Goal: Task Accomplishment & Management: Use online tool/utility

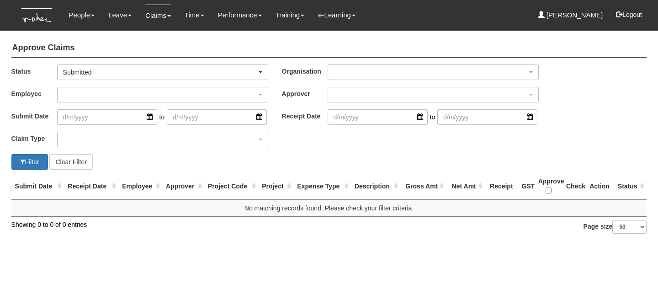
select select "50"
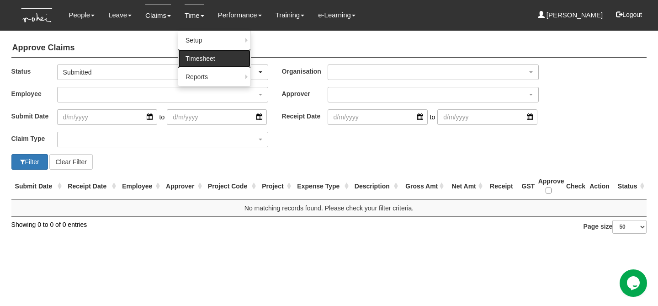
click at [200, 65] on link "Timesheet" at bounding box center [214, 58] width 72 height 18
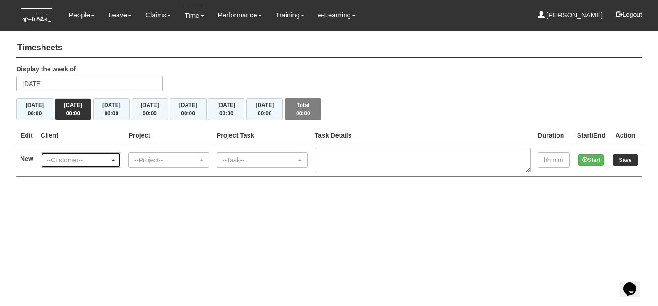
click at [76, 163] on div "--Customer--" at bounding box center [79, 159] width 64 height 9
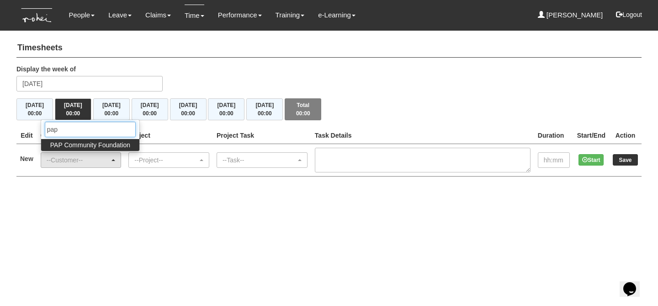
type input "pap"
click at [82, 144] on span "PAP Community Foundation" at bounding box center [90, 144] width 80 height 9
select select "608"
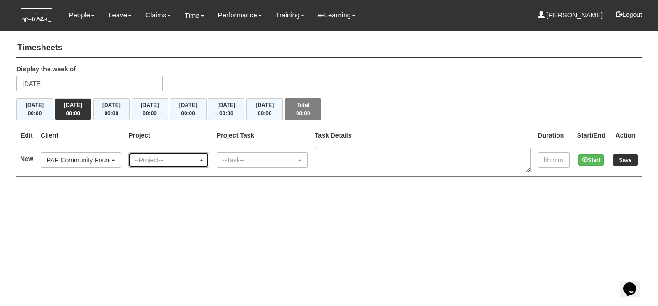
click at [169, 155] on div "--Project--" at bounding box center [166, 159] width 64 height 9
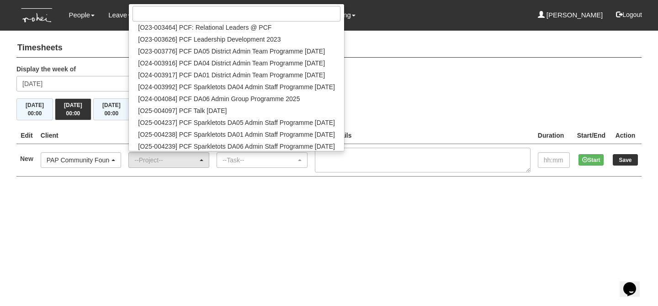
scroll to position [15, 0]
click at [393, 89] on div "Display the week of Tuesday 26 August 2025" at bounding box center [329, 81] width 639 height 34
